Goal: Find specific page/section

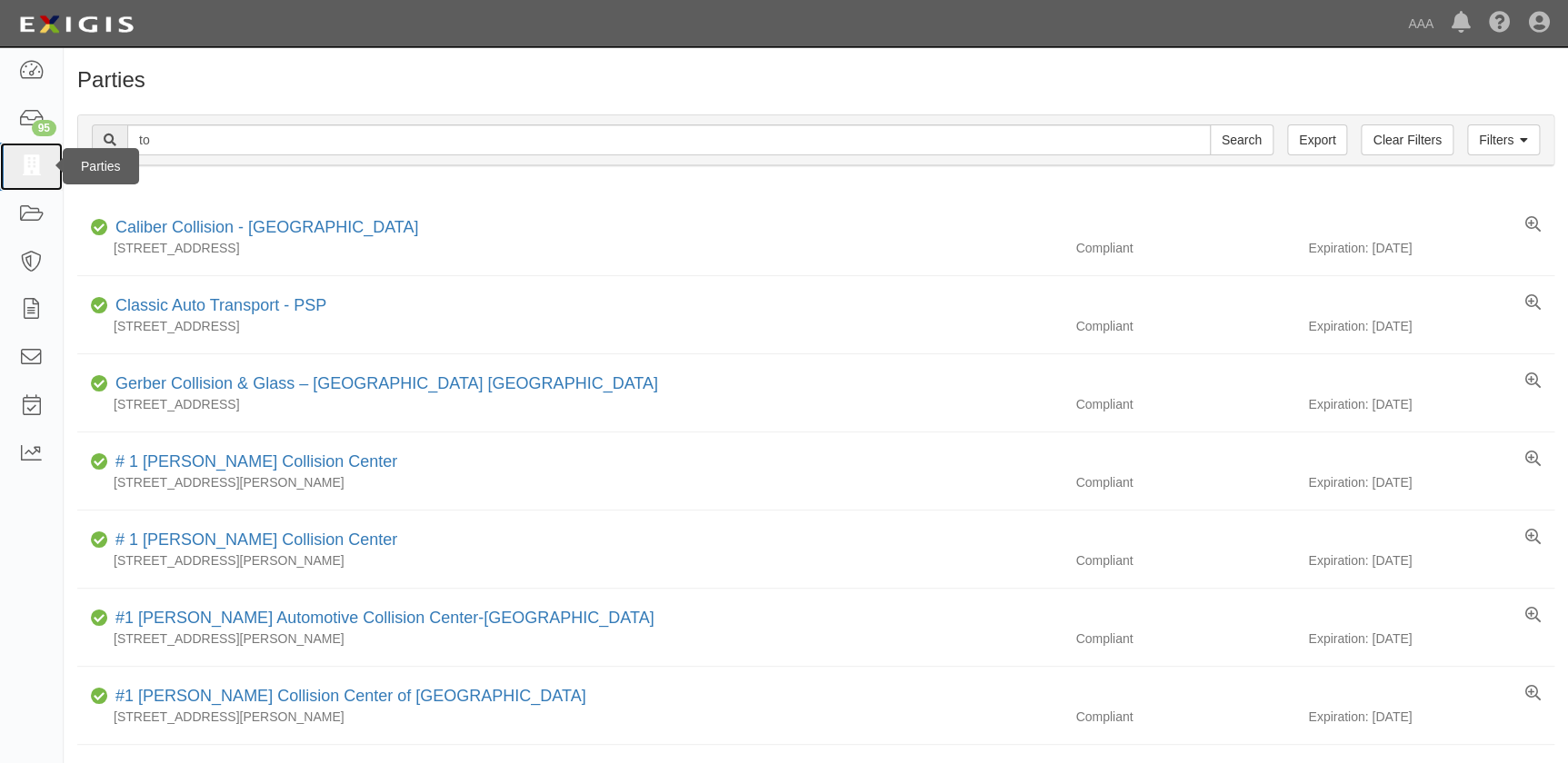
click at [25, 161] on icon at bounding box center [30, 167] width 26 height 21
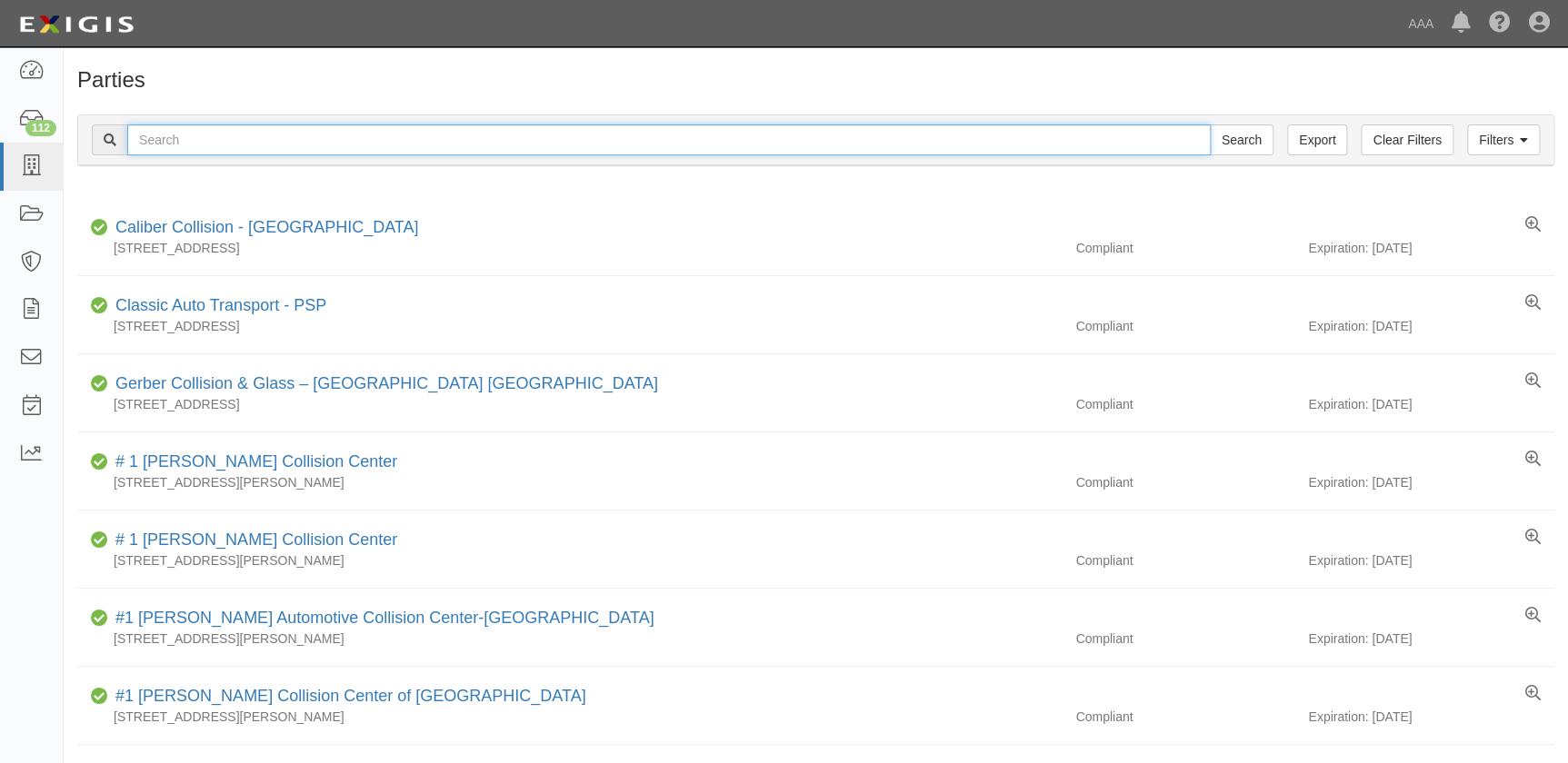
click at [286, 145] on input "text" at bounding box center [669, 140] width 1083 height 30
type input "grand"
click at [1210, 125] on input "Search" at bounding box center [1241, 140] width 64 height 30
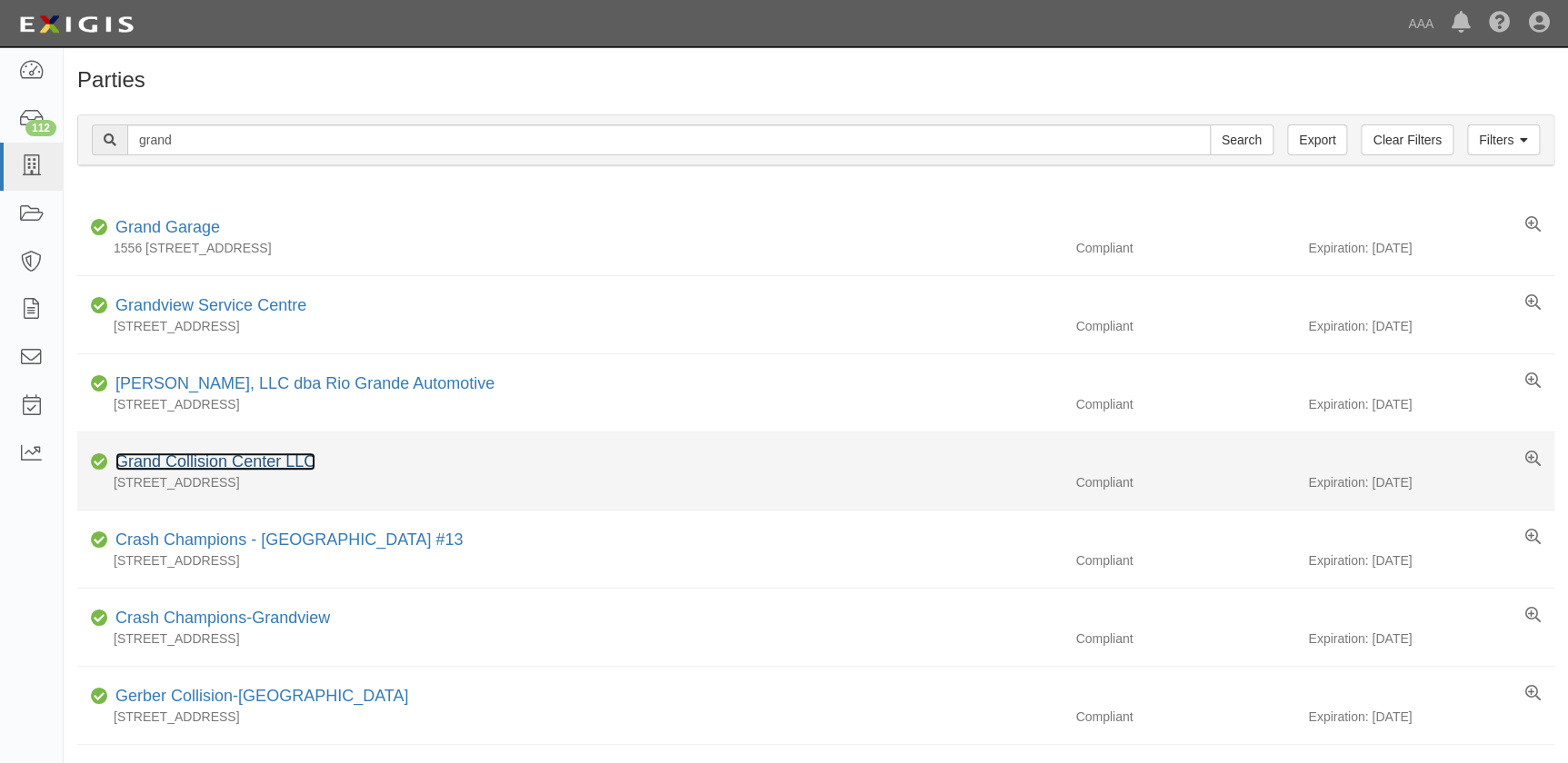
click at [240, 453] on link "Grand Collision Center LLC" at bounding box center [215, 461] width 200 height 18
